Goal: Transaction & Acquisition: Purchase product/service

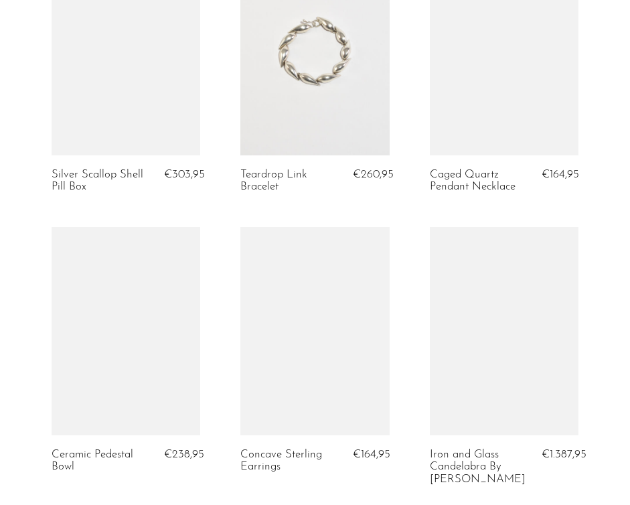
scroll to position [1097, 0]
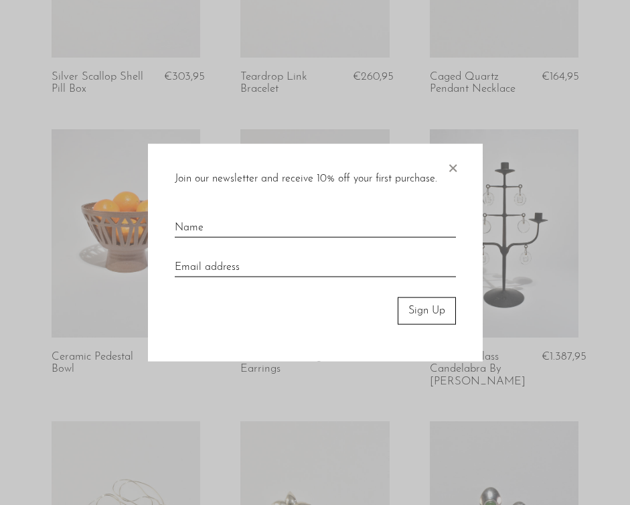
click at [448, 169] on span "×" at bounding box center [452, 165] width 13 height 43
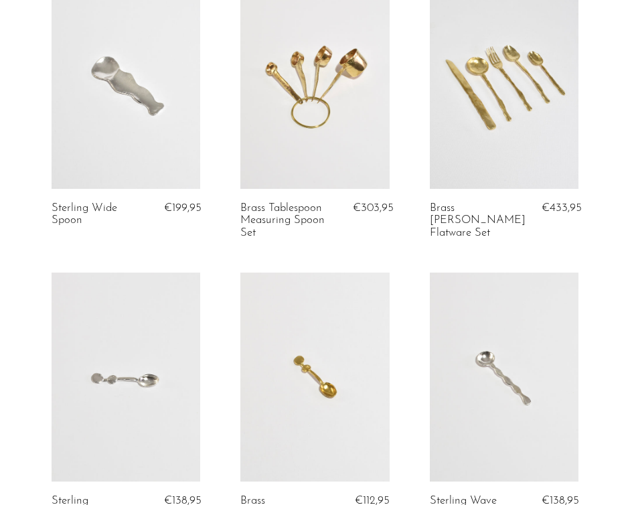
scroll to position [0, 0]
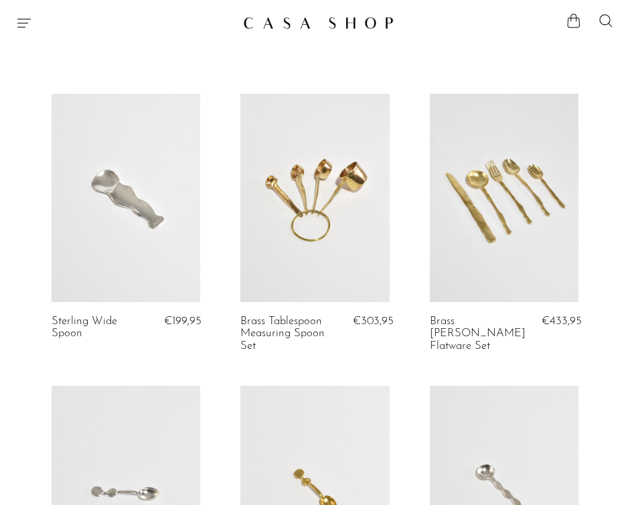
click at [24, 16] on icon "Menu" at bounding box center [24, 23] width 16 height 16
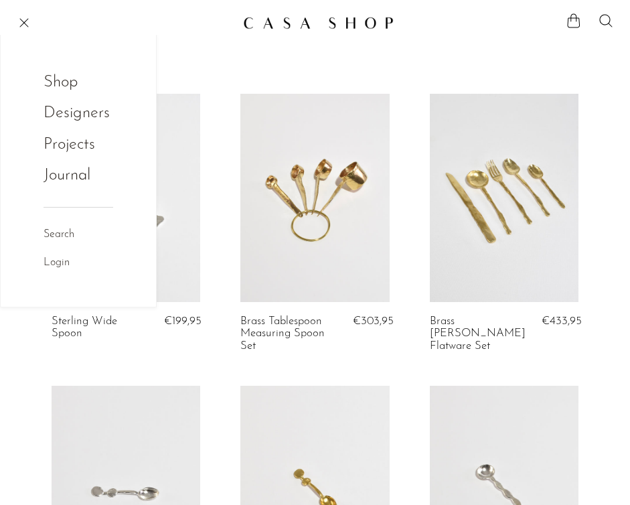
click at [78, 175] on link "Journal" at bounding box center [67, 175] width 47 height 25
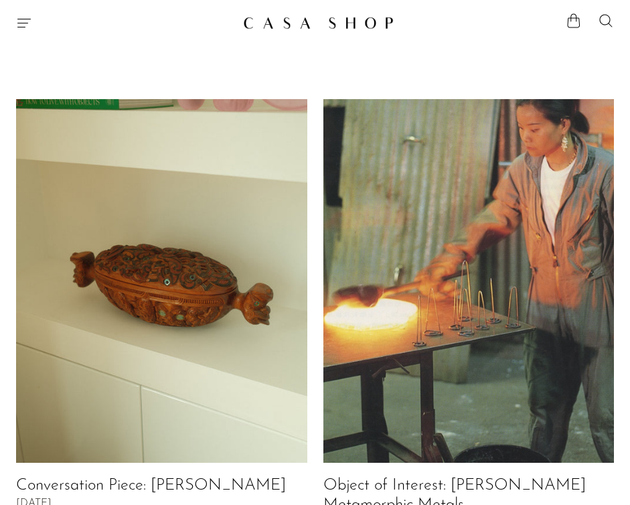
click at [21, 27] on icon "Menu" at bounding box center [23, 23] width 13 height 9
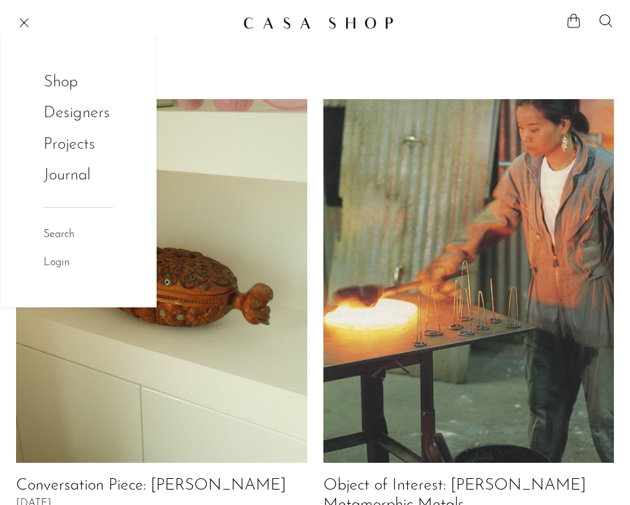
click at [76, 147] on link "Projects" at bounding box center [79, 144] width 70 height 25
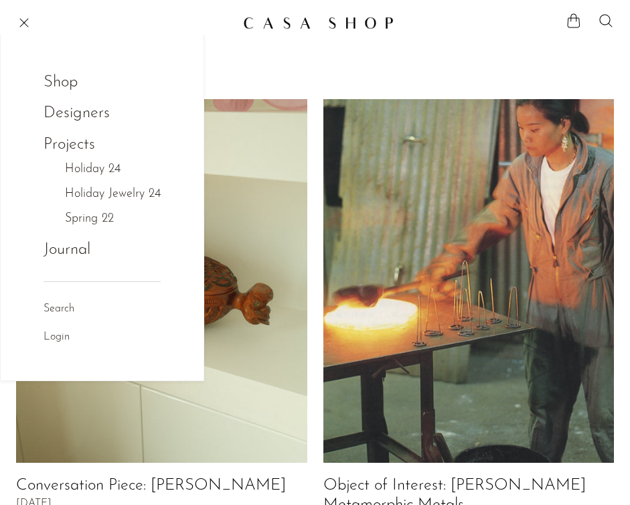
click at [70, 240] on link "Journal" at bounding box center [67, 249] width 47 height 25
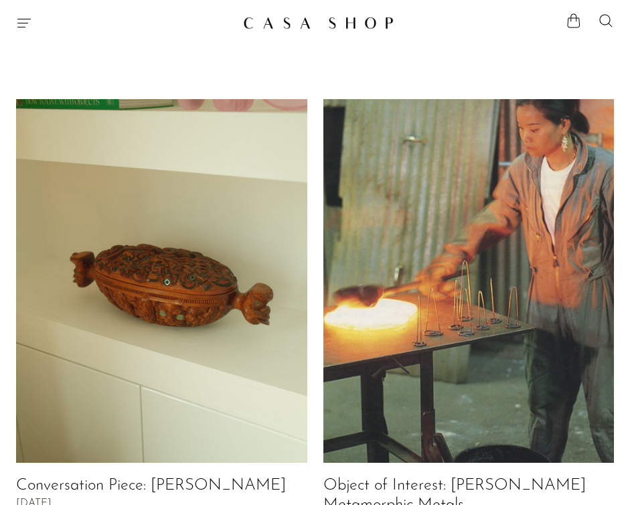
click at [21, 25] on icon "Menu" at bounding box center [24, 23] width 16 height 16
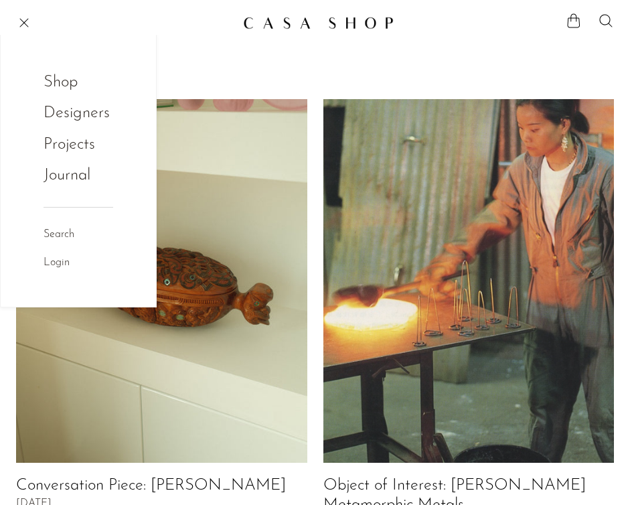
click at [57, 87] on link "Shop" at bounding box center [70, 82] width 52 height 25
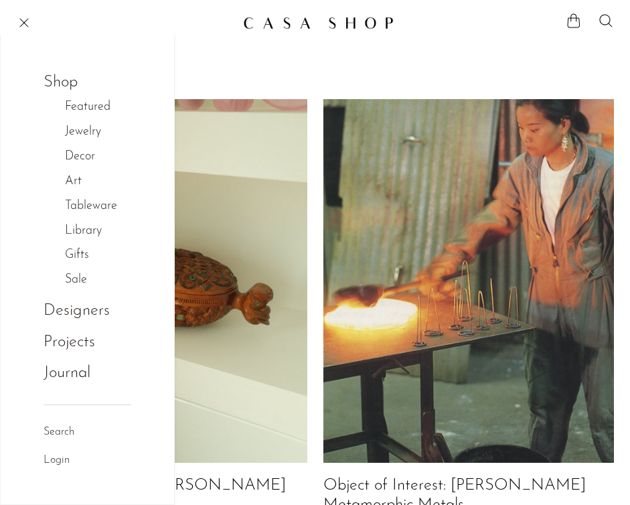
click at [90, 130] on link "Jewelry" at bounding box center [90, 132] width 50 height 19
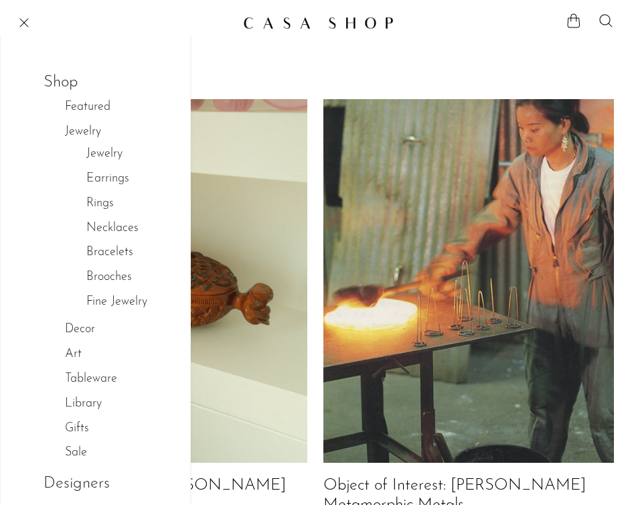
click at [85, 110] on link "Featured" at bounding box center [95, 107] width 60 height 19
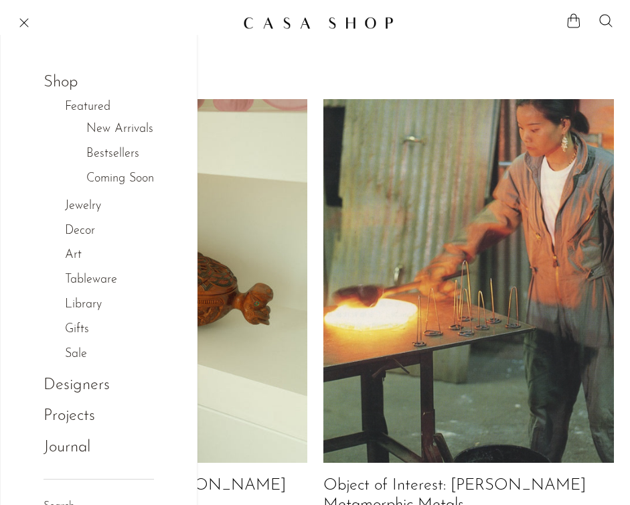
click at [107, 129] on link "New Arrivals" at bounding box center [119, 129] width 67 height 19
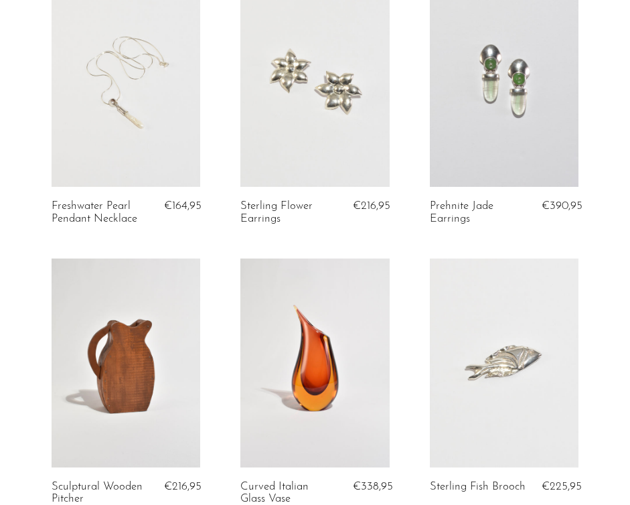
scroll to position [1749, 0]
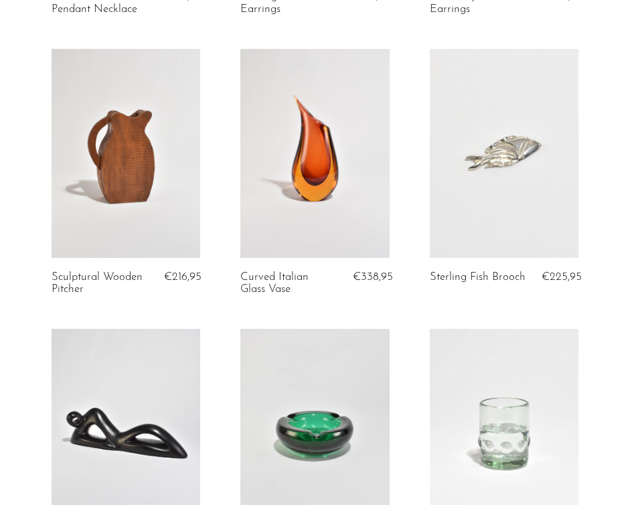
click at [527, 167] on link at bounding box center [504, 153] width 149 height 208
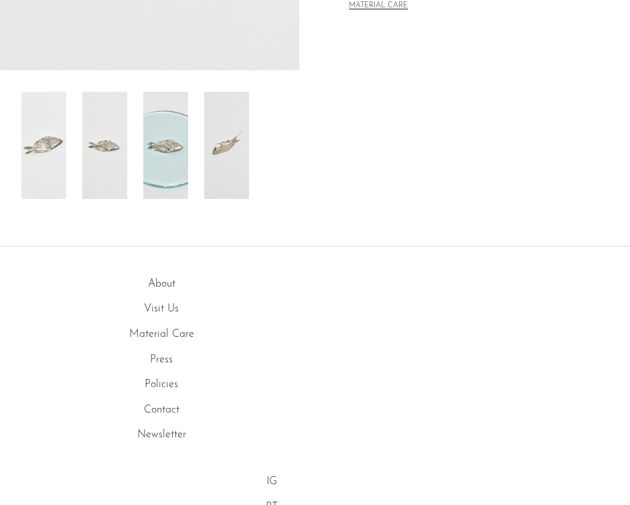
scroll to position [568, 0]
